Goal: Transaction & Acquisition: Purchase product/service

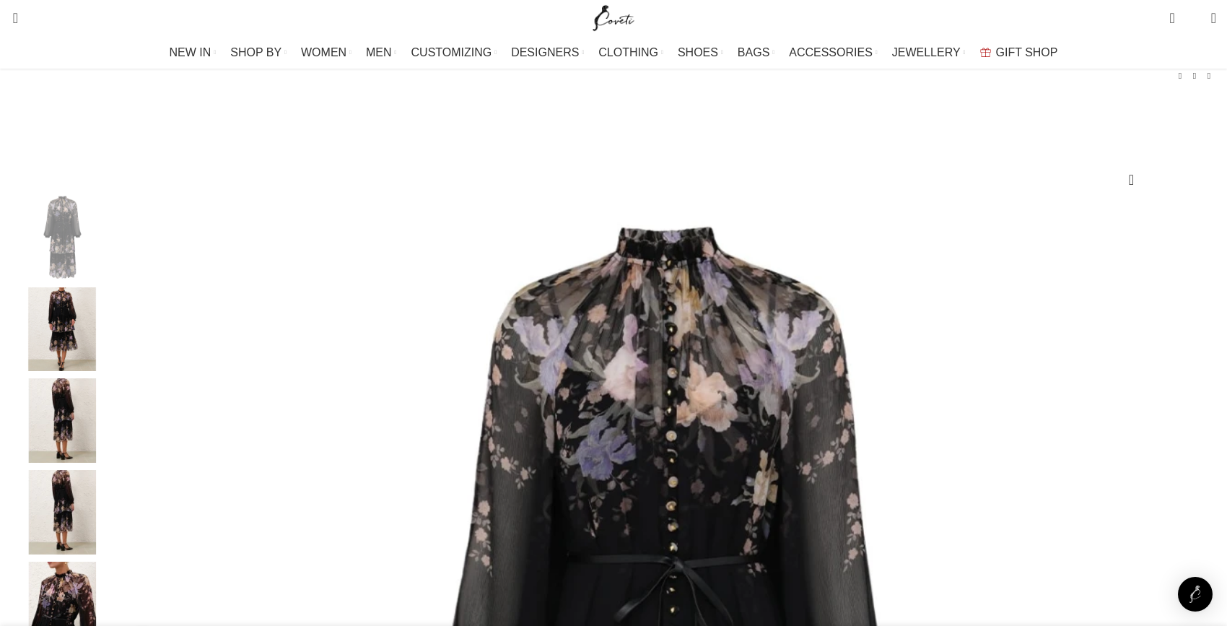
scroll to position [158, 0]
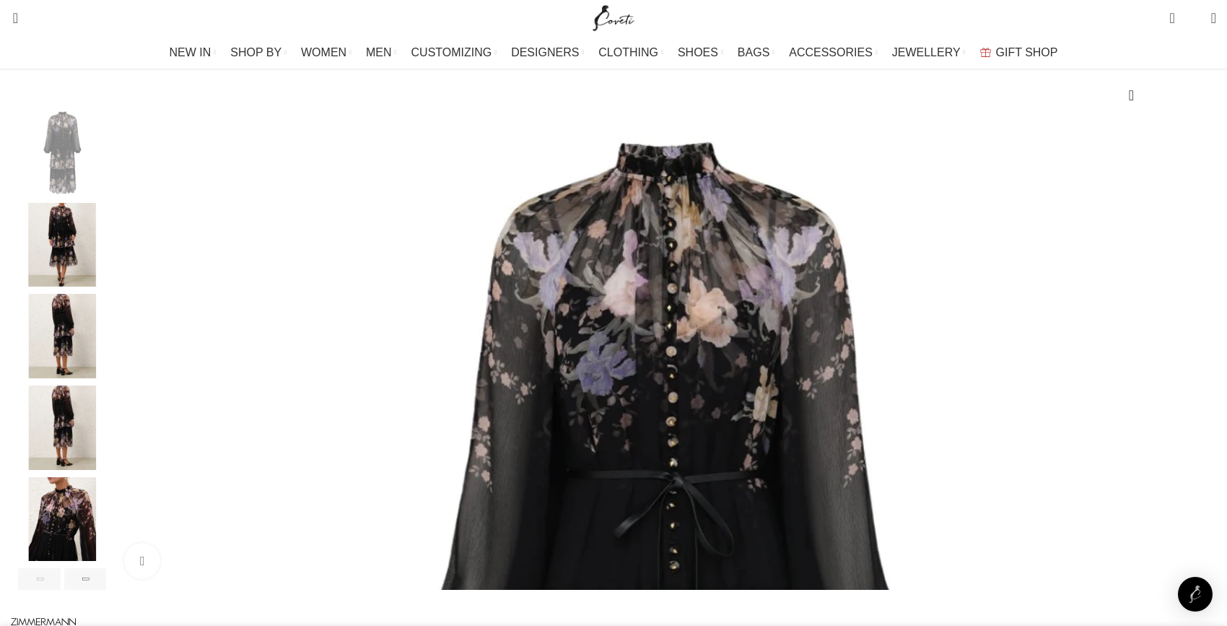
click at [106, 275] on img "2 / 7" at bounding box center [62, 245] width 88 height 84
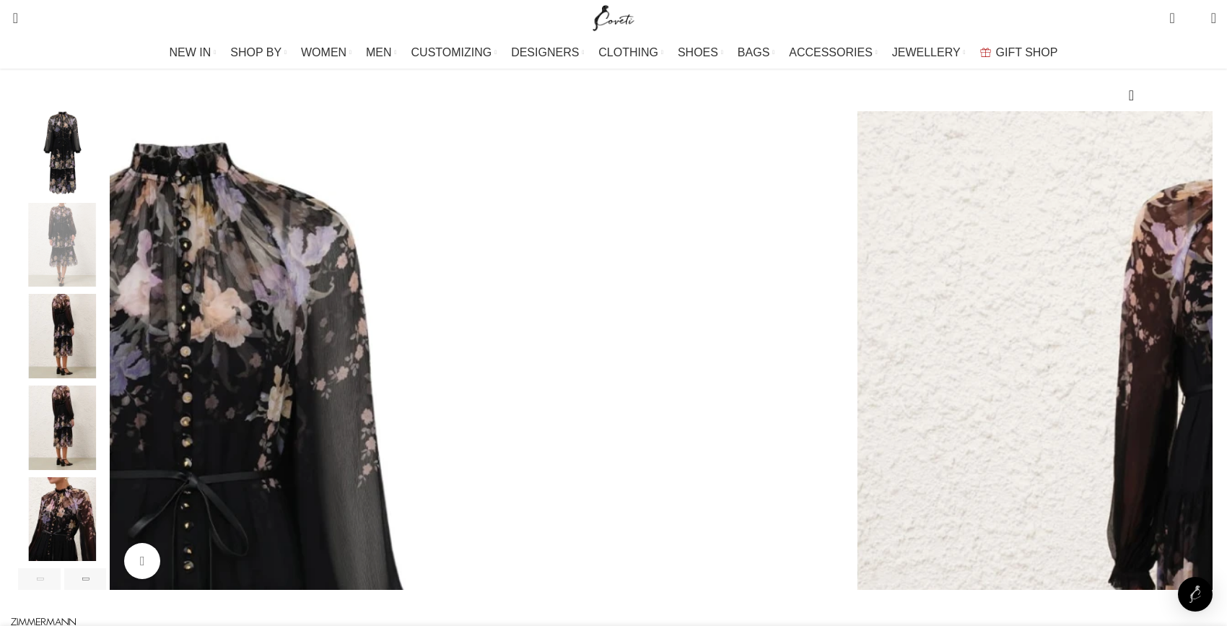
click at [106, 372] on img "3 / 7" at bounding box center [62, 336] width 88 height 84
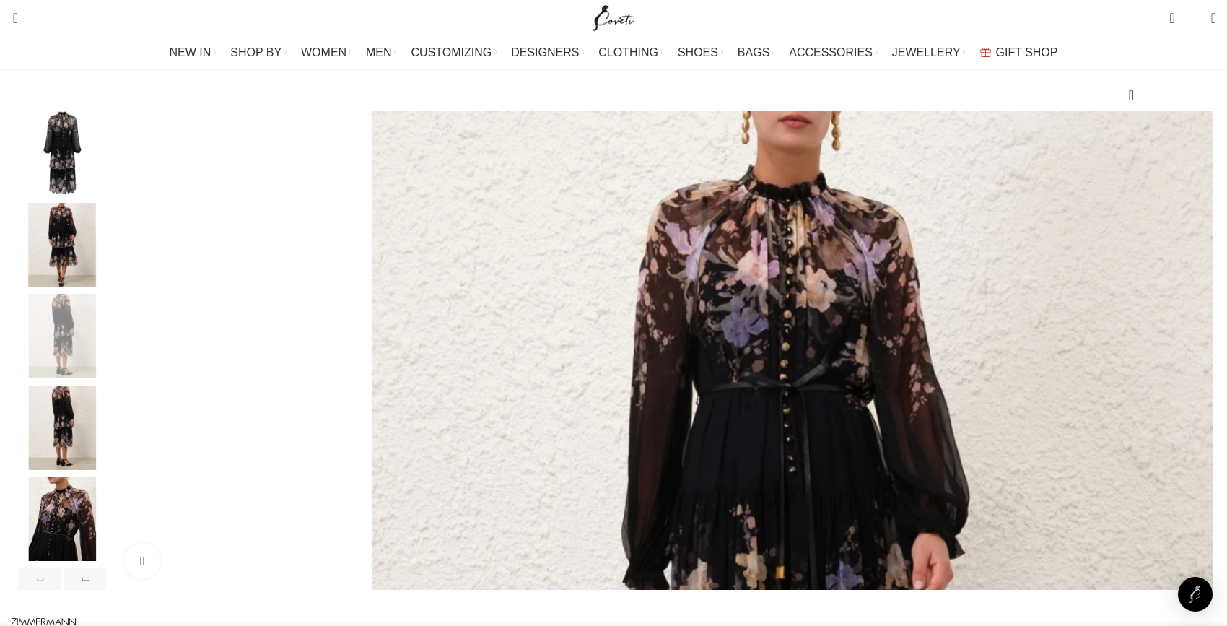
click at [106, 448] on img "4 / 7" at bounding box center [62, 427] width 88 height 84
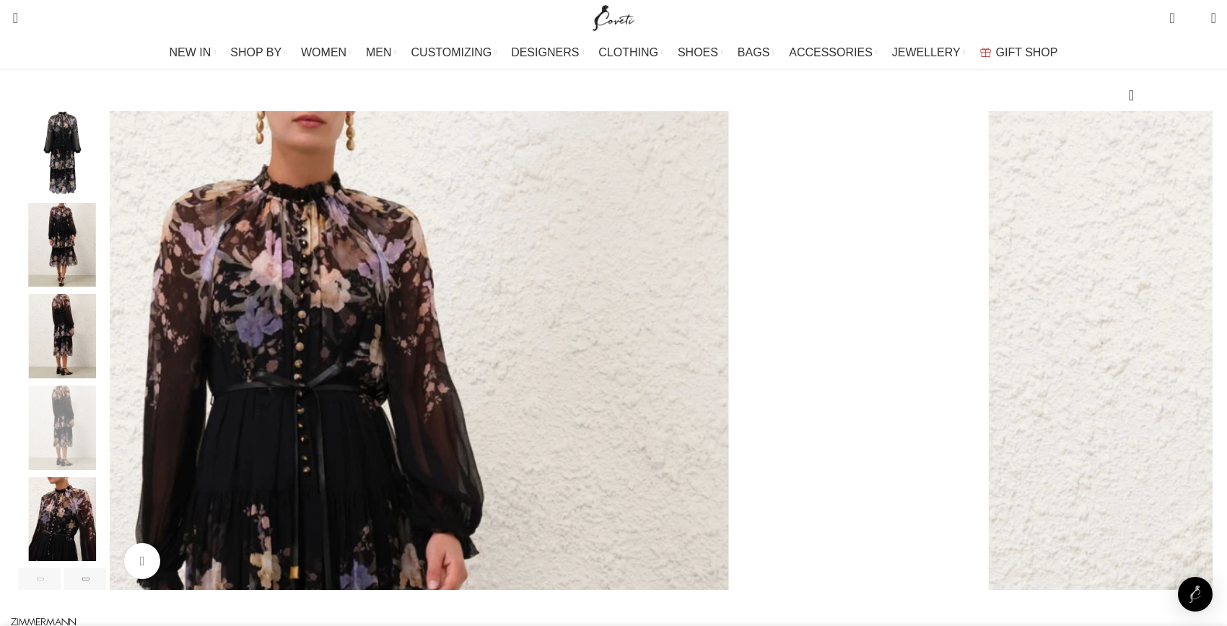
click at [106, 477] on div "4 / 7" at bounding box center [62, 431] width 88 height 92
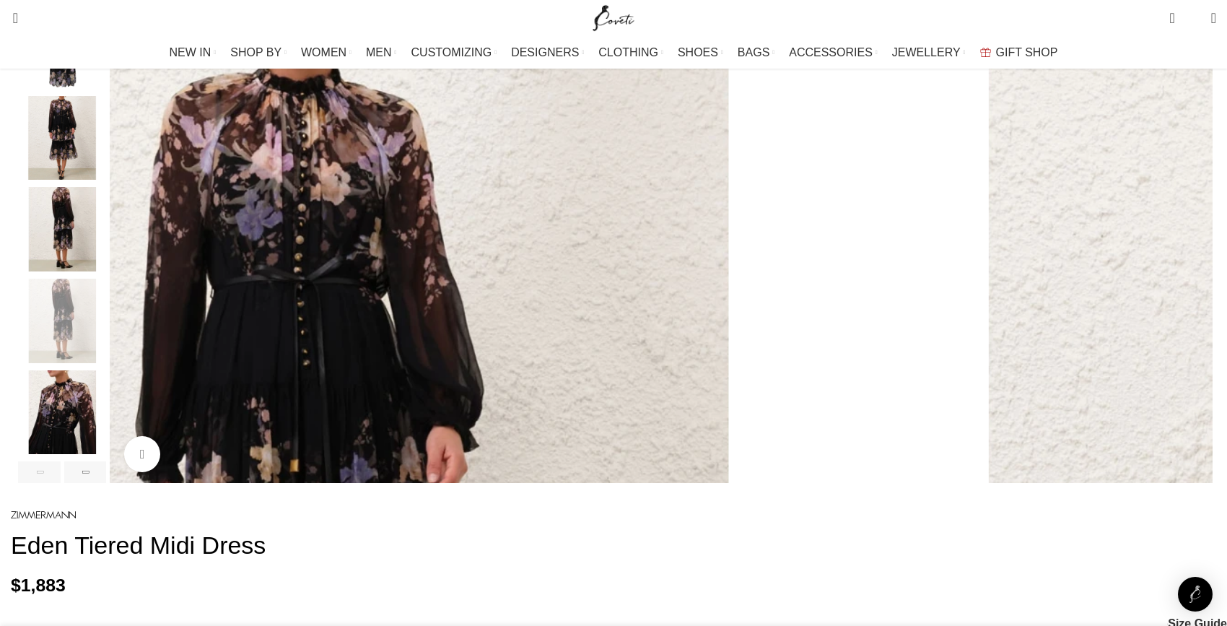
scroll to position [395, 0]
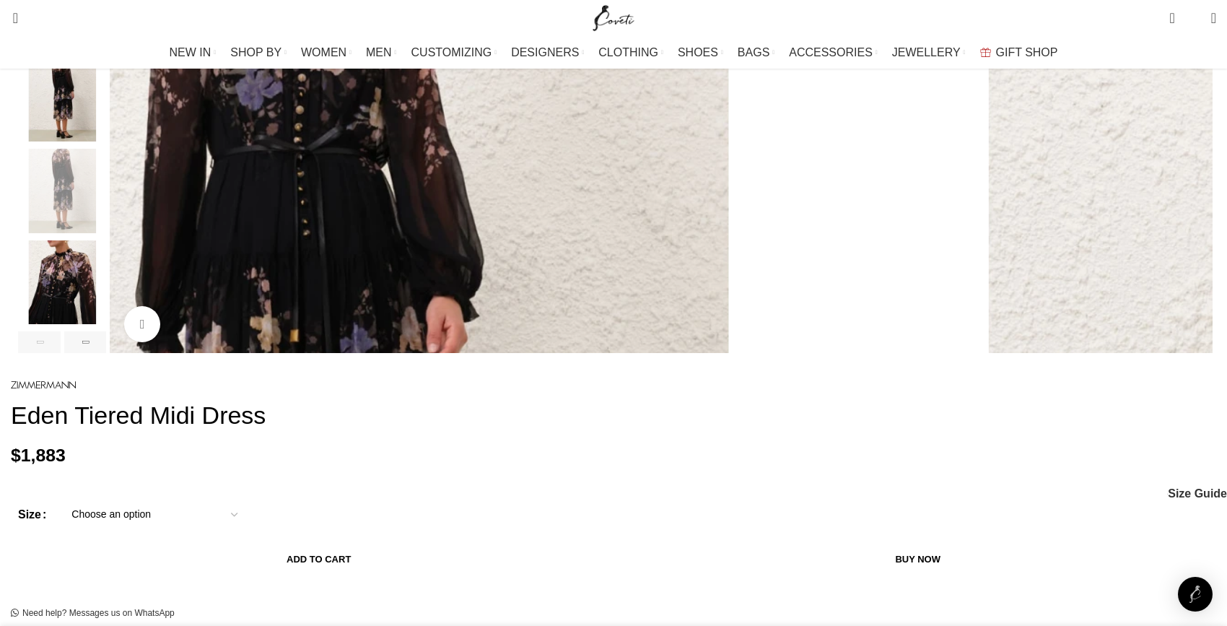
click at [106, 323] on img "5 / 7" at bounding box center [62, 282] width 88 height 84
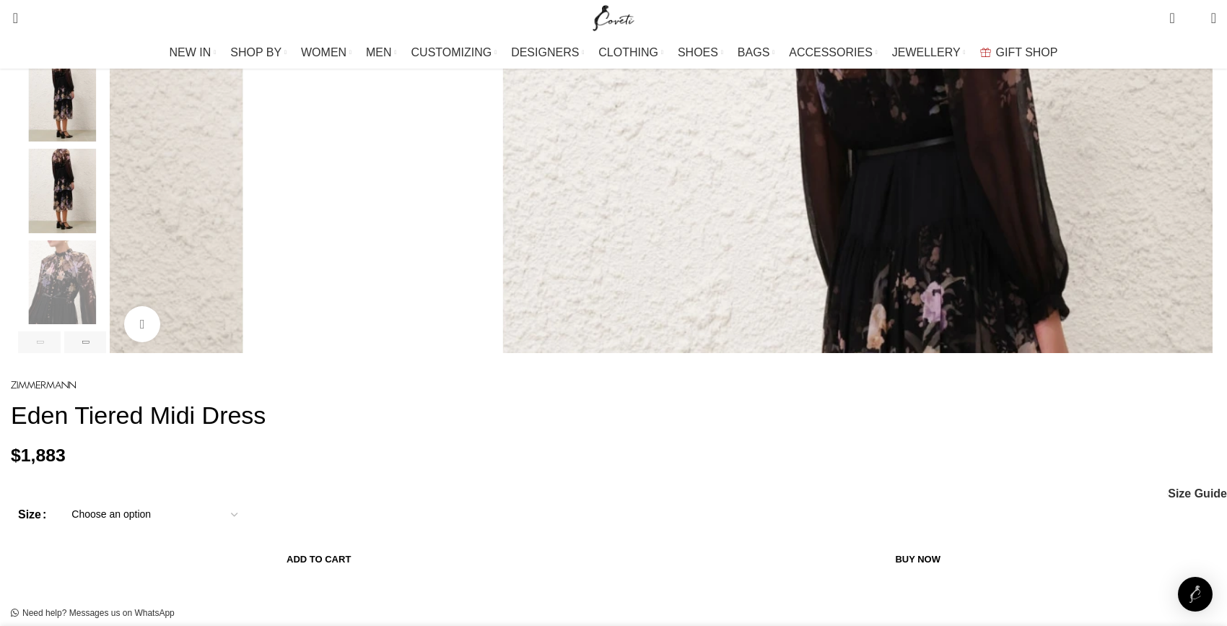
click at [237, 353] on div "Add to wishlist Click to enlarge" at bounding box center [613, 68] width 1191 height 569
click at [232, 353] on div "Add to wishlist Click to enlarge" at bounding box center [613, 68] width 1191 height 569
click at [107, 353] on div "Next slide" at bounding box center [85, 342] width 43 height 22
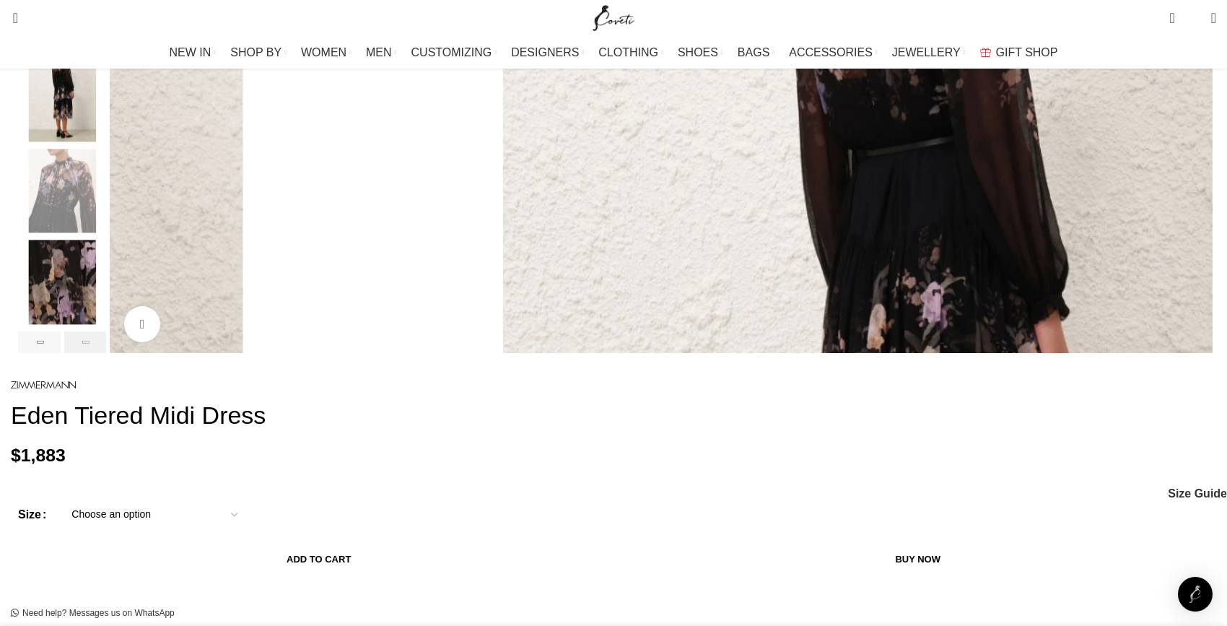
click at [107, 353] on div "Next slide" at bounding box center [85, 342] width 43 height 22
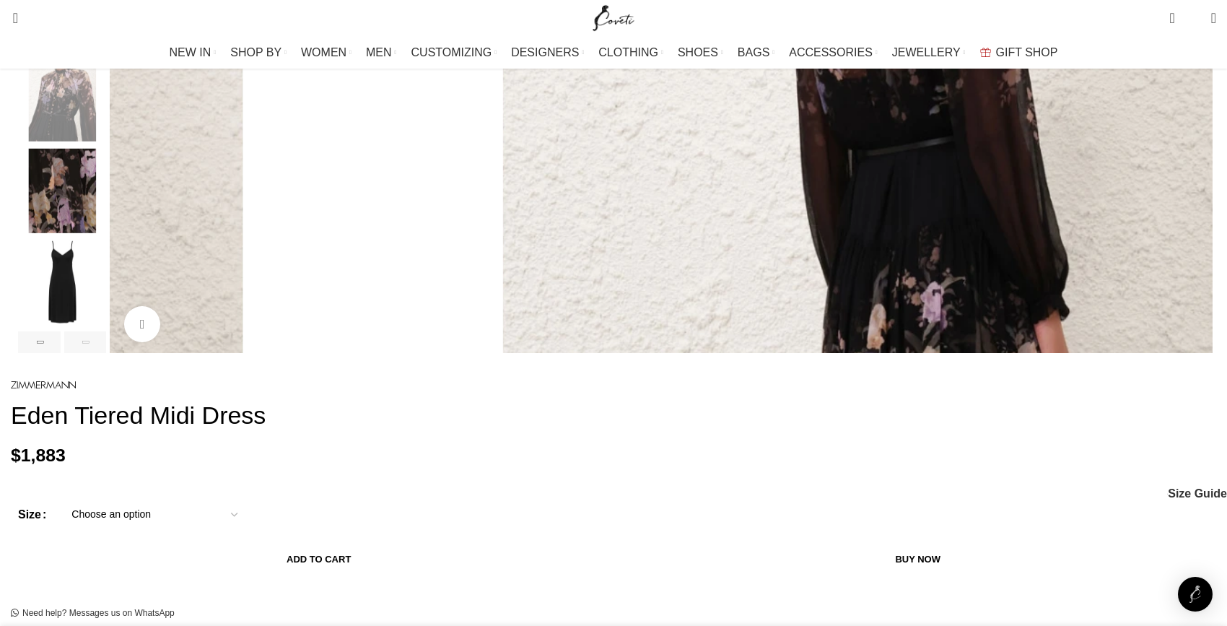
click at [107, 353] on div "Next slide" at bounding box center [85, 342] width 43 height 22
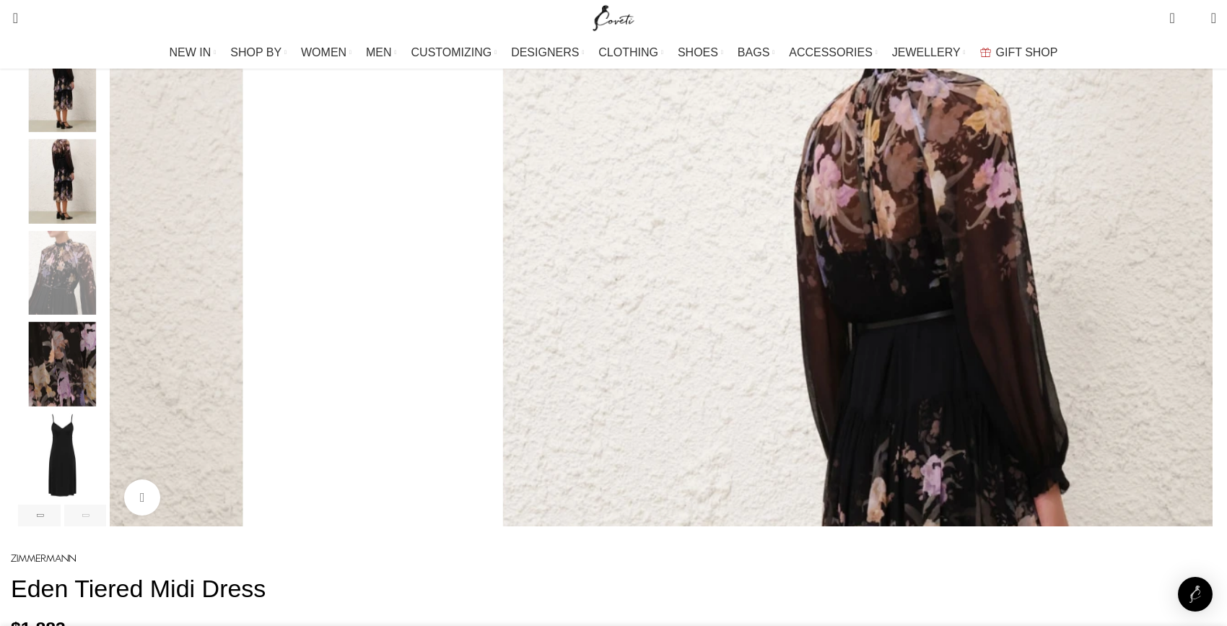
scroll to position [43, 0]
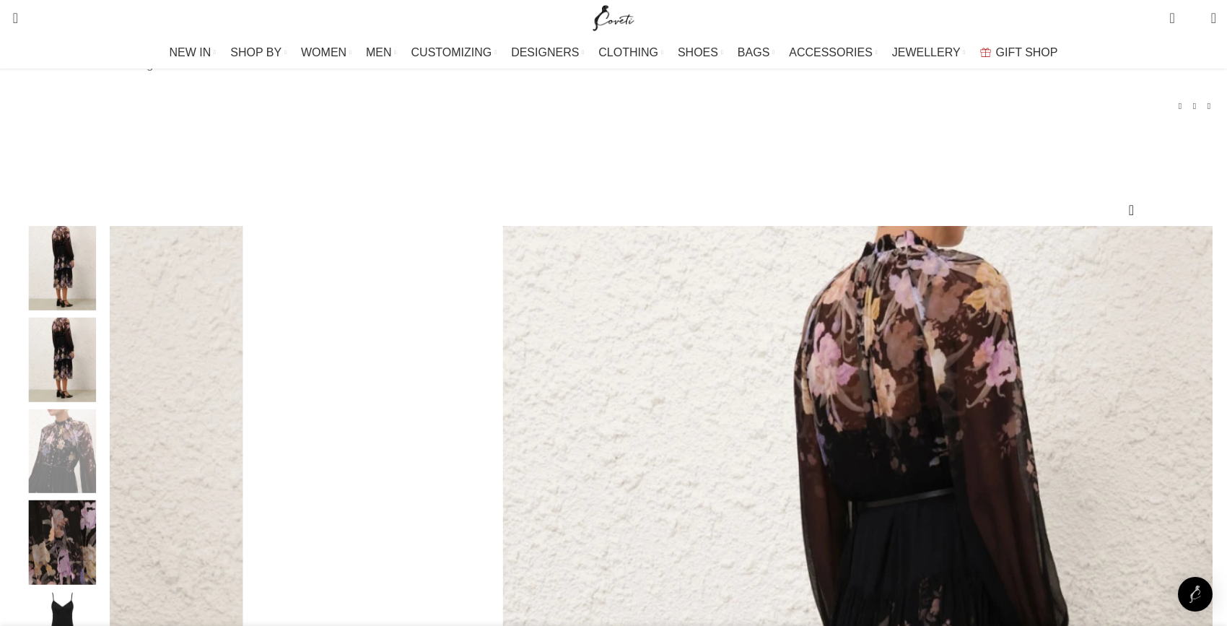
select select "6-[GEOGRAPHIC_DATA]"
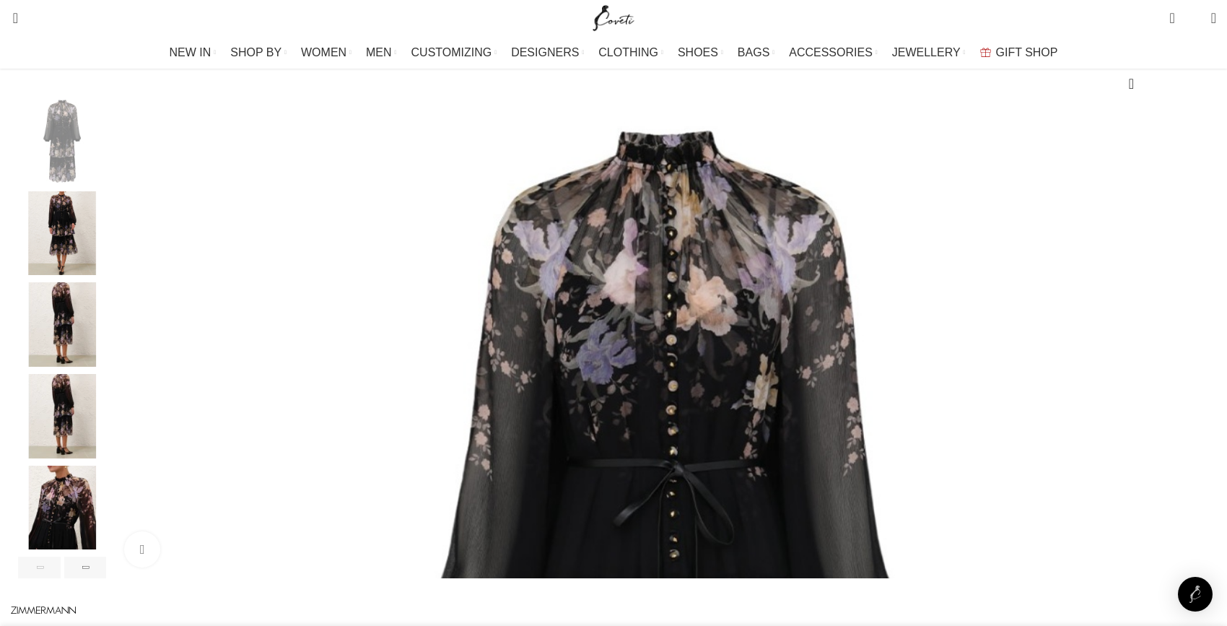
scroll to position [183, 0]
